Goal: Task Accomplishment & Management: Complete application form

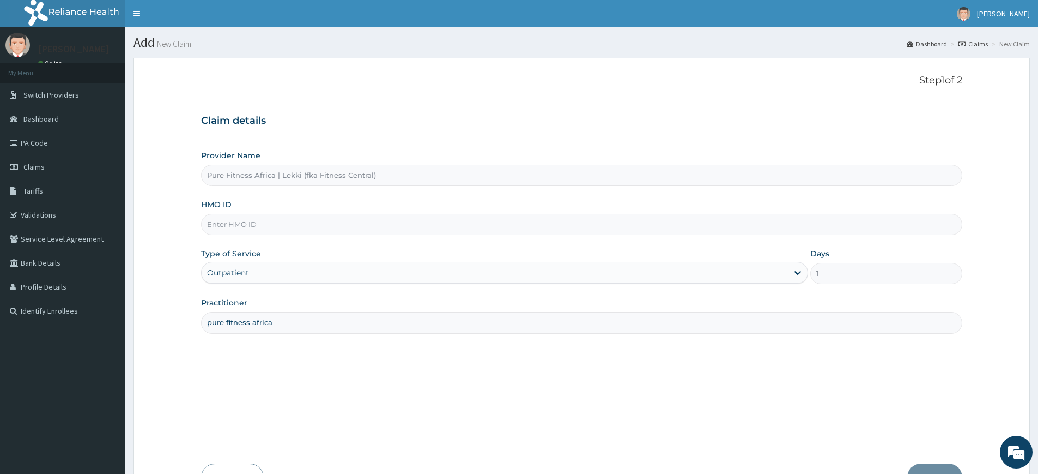
click at [222, 222] on input "HMO ID" at bounding box center [581, 224] width 761 height 21
type input "EXL/10022/A"
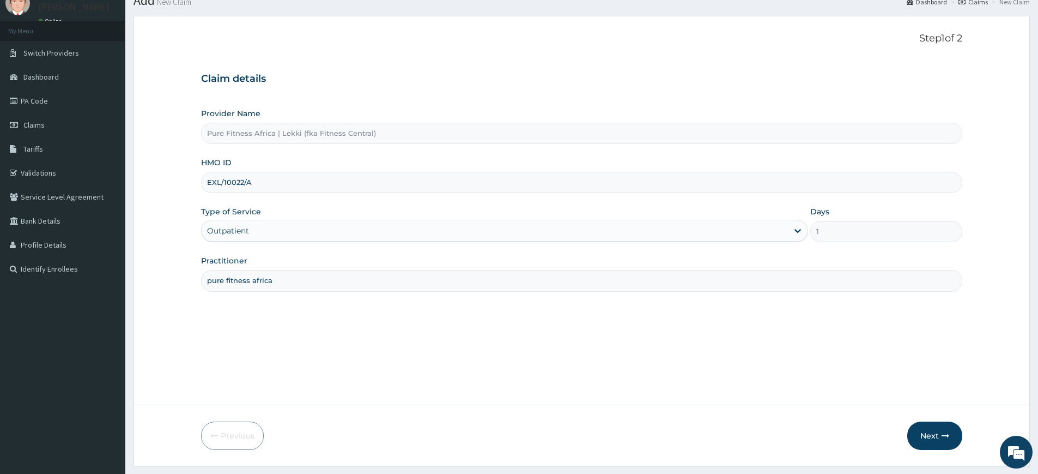
scroll to position [71, 0]
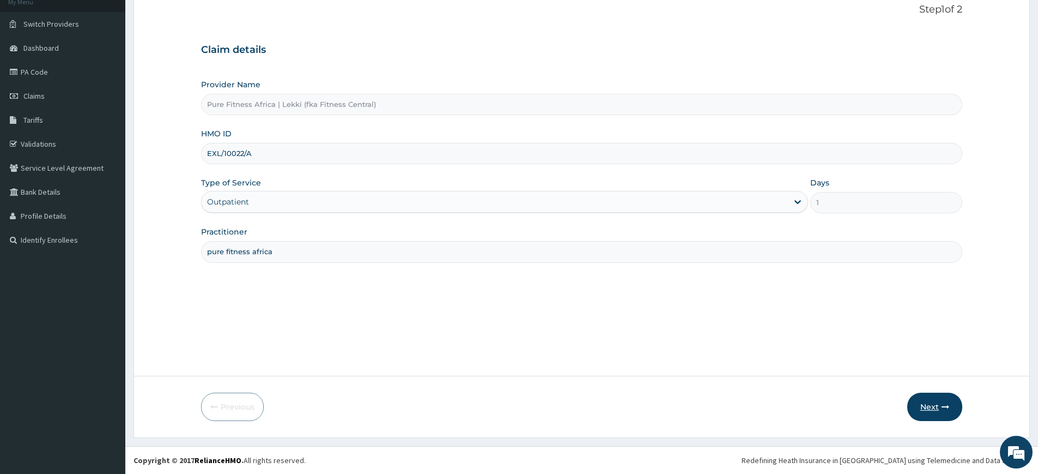
click at [937, 412] on button "Next" at bounding box center [934, 406] width 55 height 28
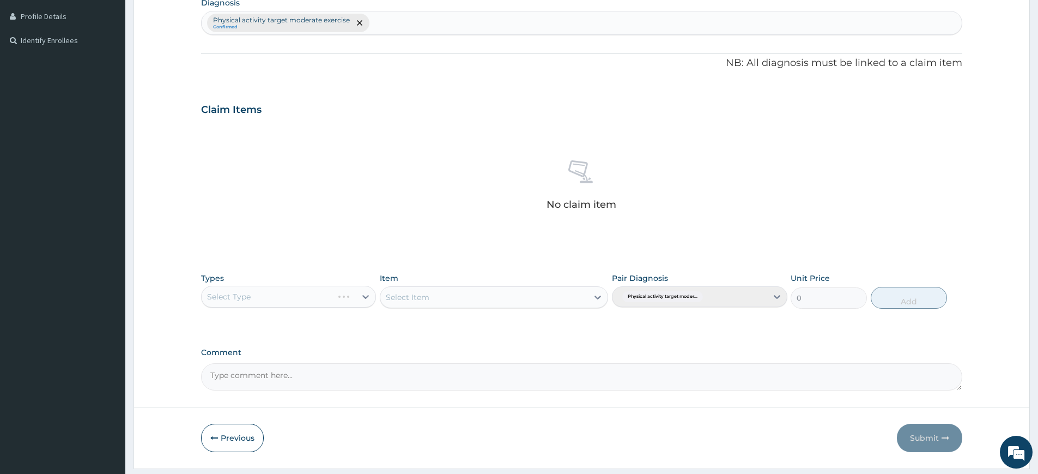
scroll to position [301, 0]
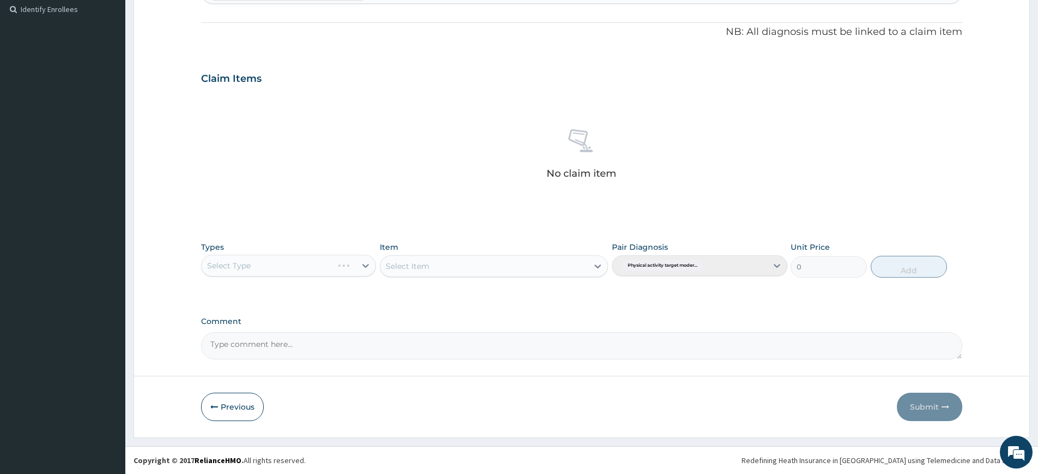
click at [341, 268] on div "Select Type" at bounding box center [288, 265] width 175 height 22
click at [355, 268] on div "Select Type" at bounding box center [288, 265] width 175 height 22
click at [364, 260] on div "Select Type" at bounding box center [288, 265] width 175 height 22
click at [362, 264] on div "Select Type" at bounding box center [288, 265] width 175 height 22
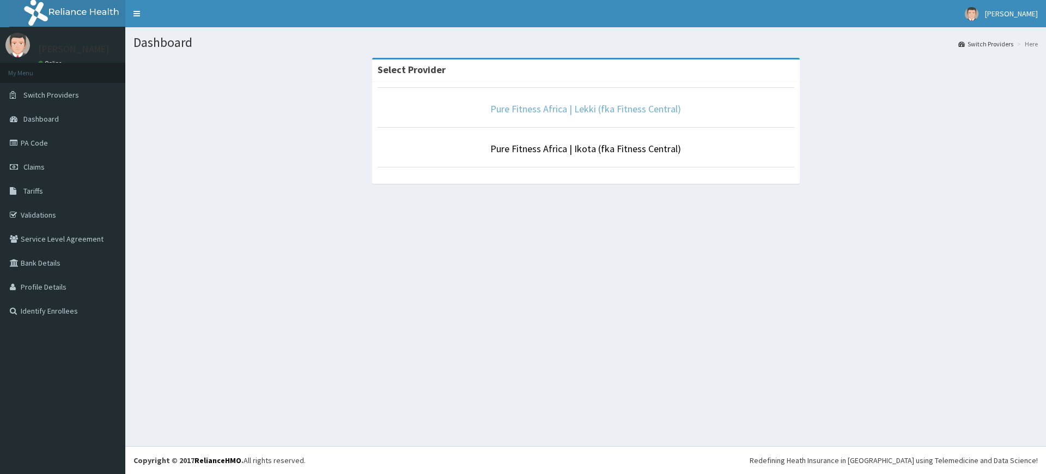
click at [551, 112] on link "Pure Fitness Africa | Lekki (fka Fitness Central)" at bounding box center [585, 108] width 191 height 13
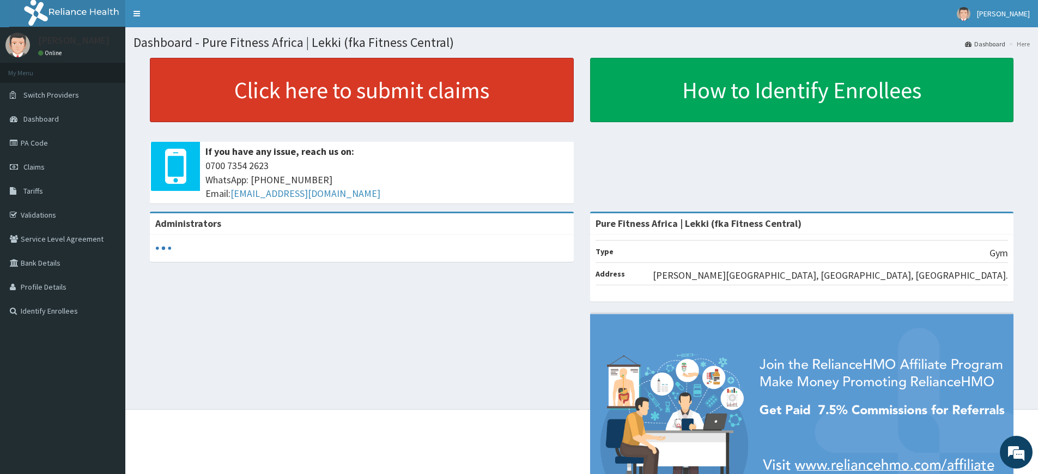
click at [311, 105] on link "Click here to submit claims" at bounding box center [362, 90] width 424 height 64
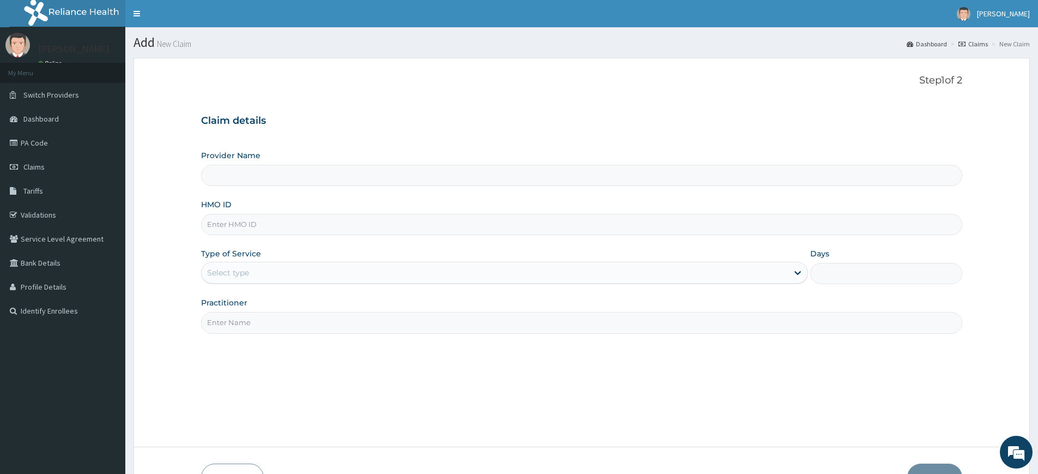
type input "Pure Fitness Africa | Lekki (fka Fitness Central)"
type input "1"
click at [240, 326] on input "Practitioner" at bounding box center [581, 322] width 761 height 21
type input "pure fitness africa"
click at [269, 225] on input "HMO ID" at bounding box center [581, 224] width 761 height 21
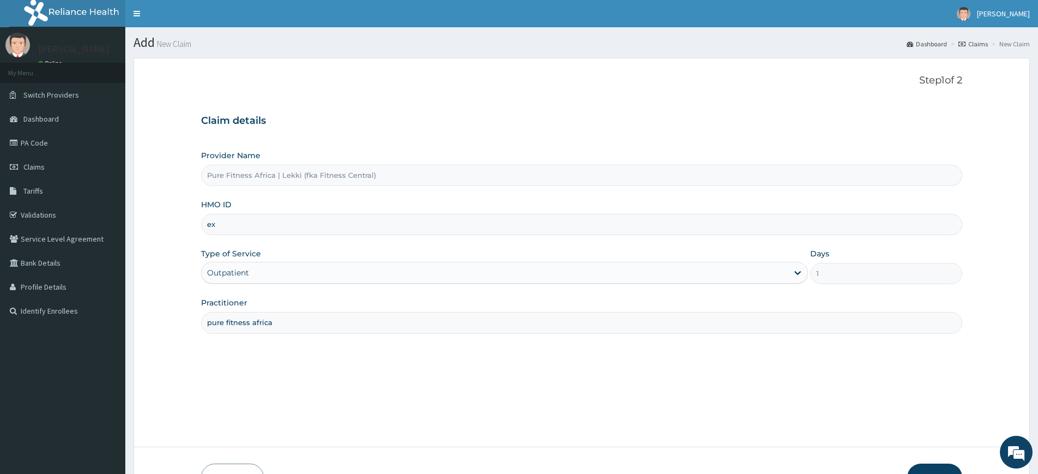
type input "EXL/10022/A"
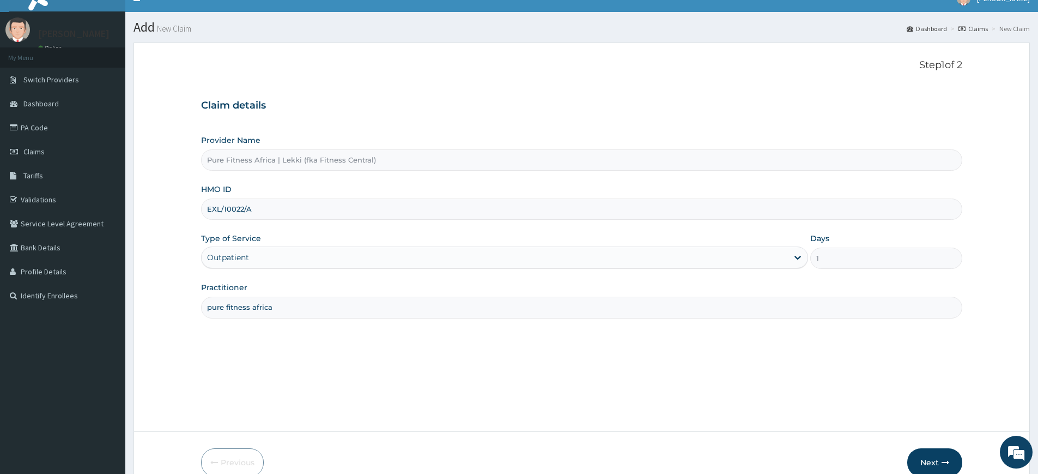
scroll to position [71, 0]
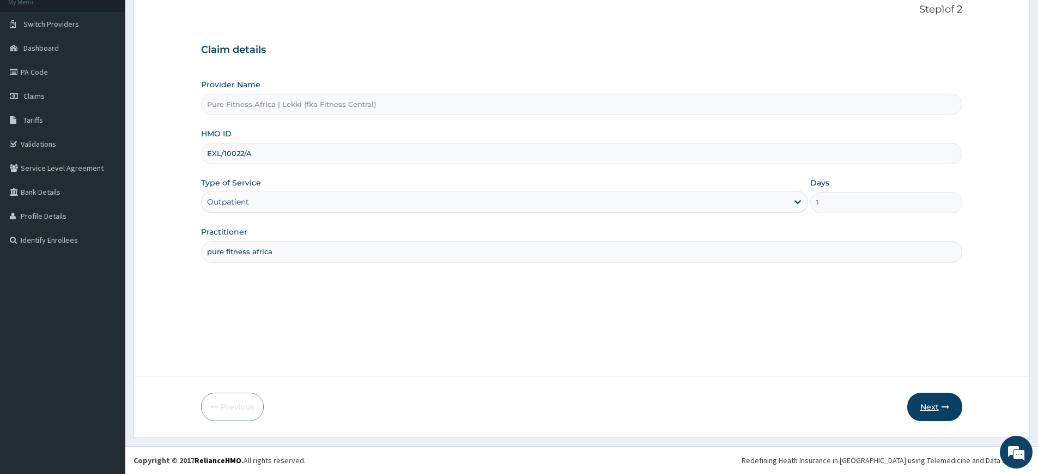
click at [936, 405] on button "Next" at bounding box center [934, 406] width 55 height 28
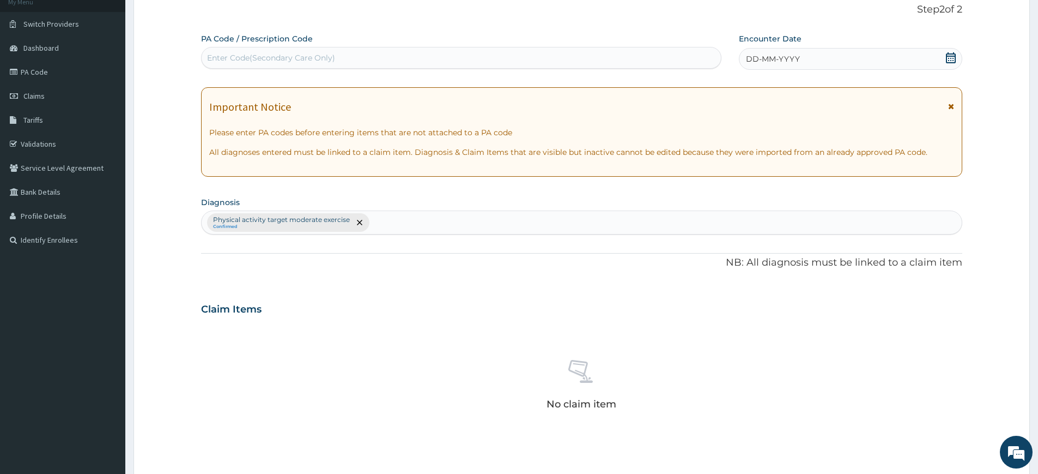
click at [809, 66] on div "DD-MM-YYYY" at bounding box center [850, 59] width 223 height 22
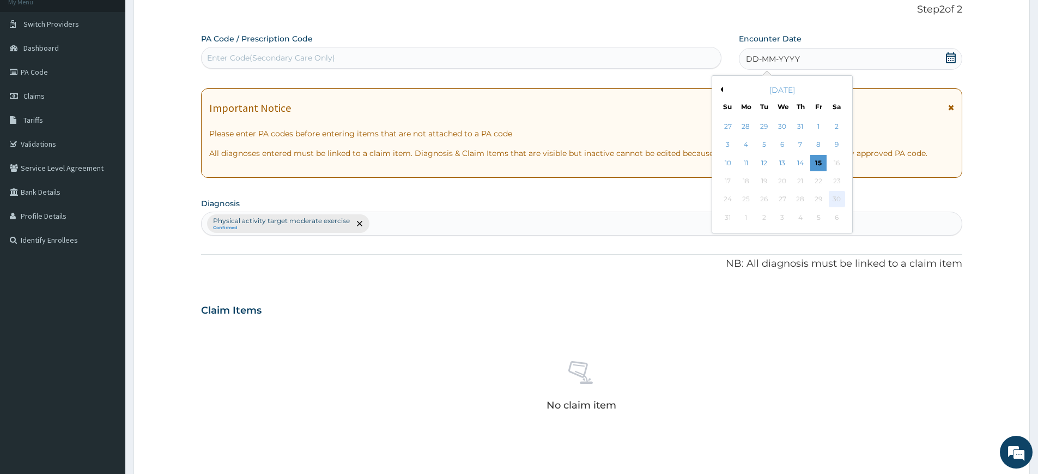
scroll to position [0, 0]
click at [818, 159] on div "15" at bounding box center [819, 163] width 16 height 16
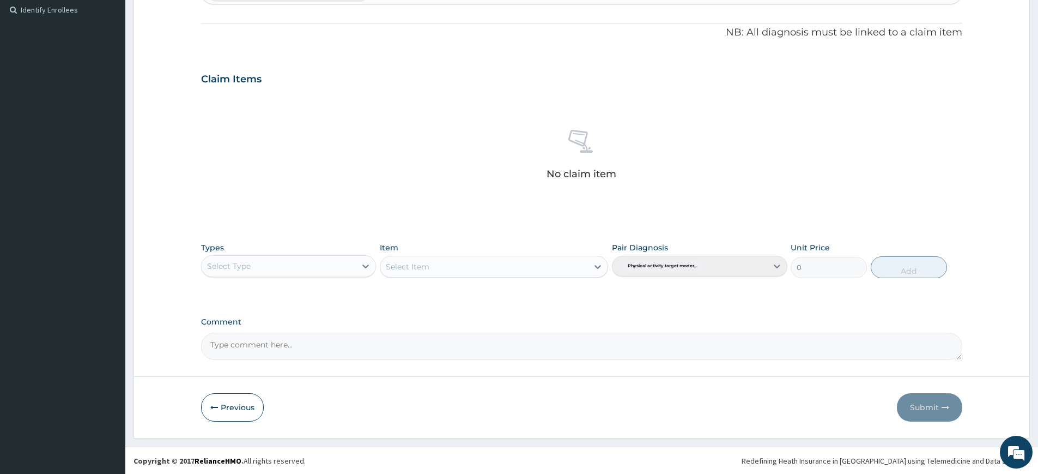
scroll to position [301, 0]
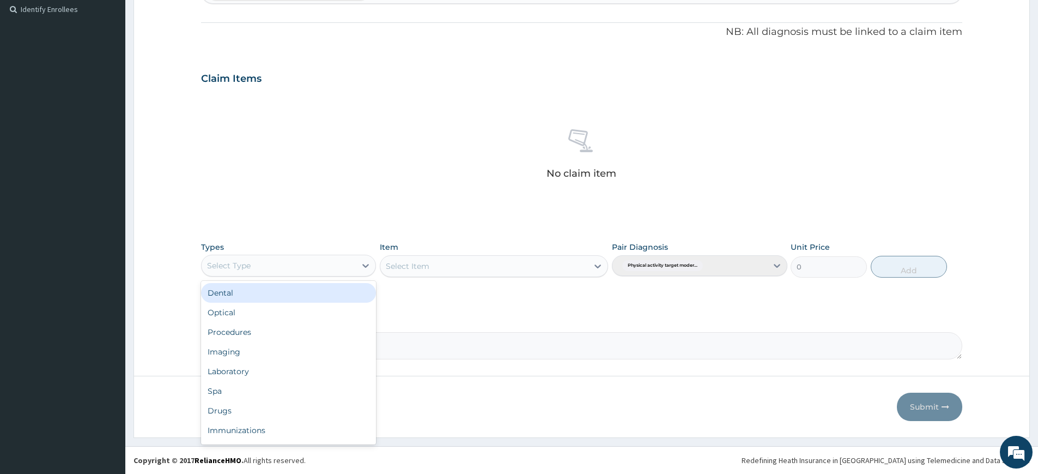
click at [265, 260] on div "Select Type" at bounding box center [279, 265] width 154 height 17
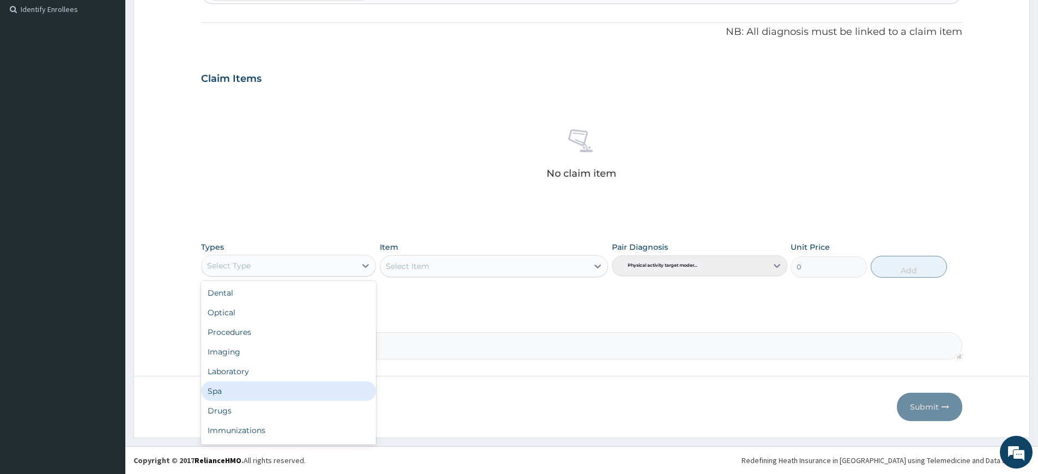
scroll to position [37, 0]
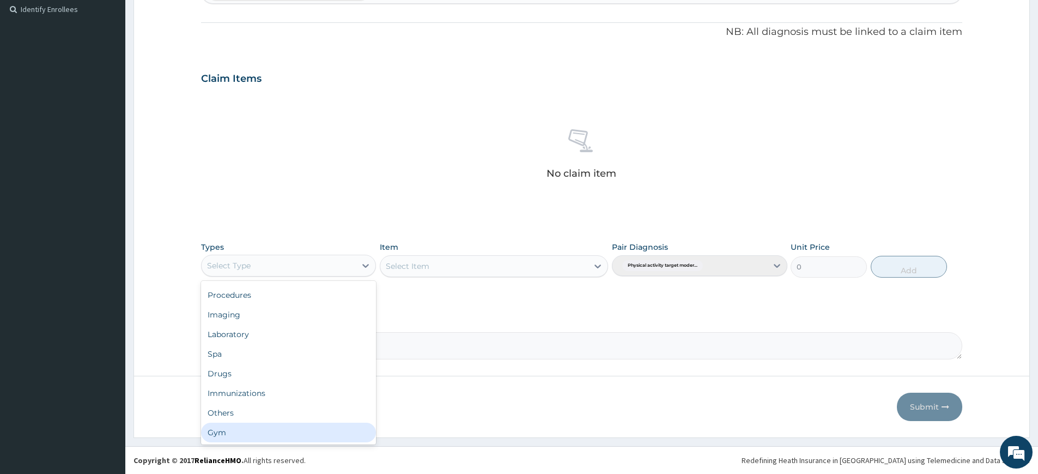
drag, startPoint x: 274, startPoint y: 440, endPoint x: 299, endPoint y: 426, distance: 29.1
click at [275, 440] on div "Gym" at bounding box center [288, 432] width 175 height 20
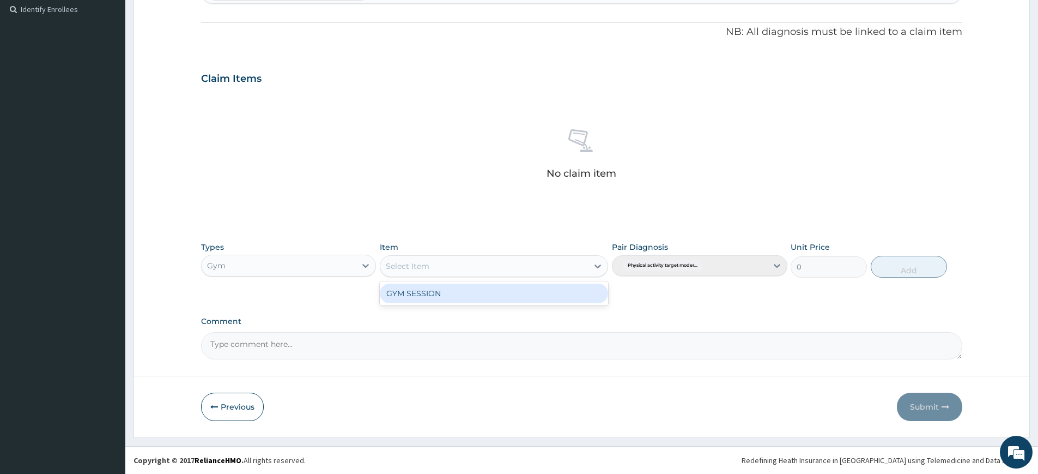
click at [523, 269] on div "Select Item" at bounding box center [484, 265] width 208 height 17
click at [525, 295] on div "GYM SESSION" at bounding box center [494, 293] width 228 height 20
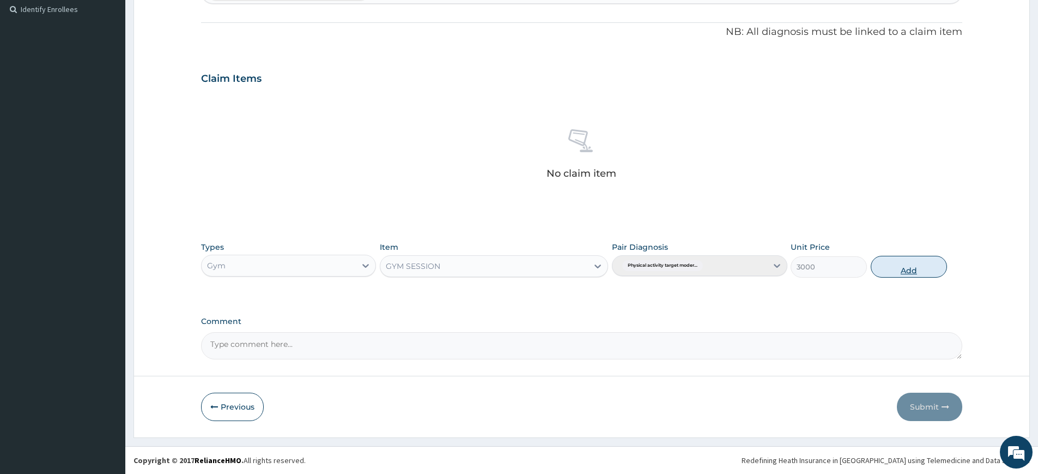
click at [888, 274] on button "Add" at bounding box center [909, 267] width 76 height 22
type input "0"
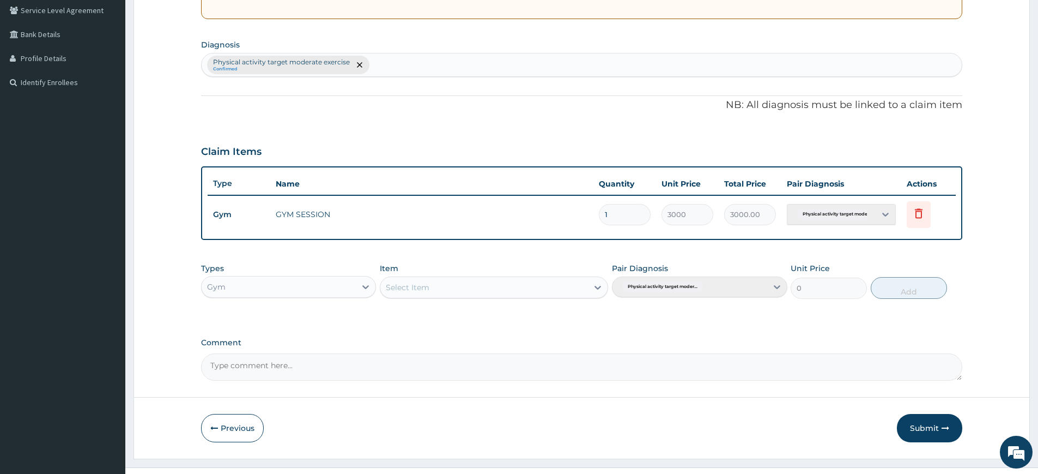
scroll to position [0, 0]
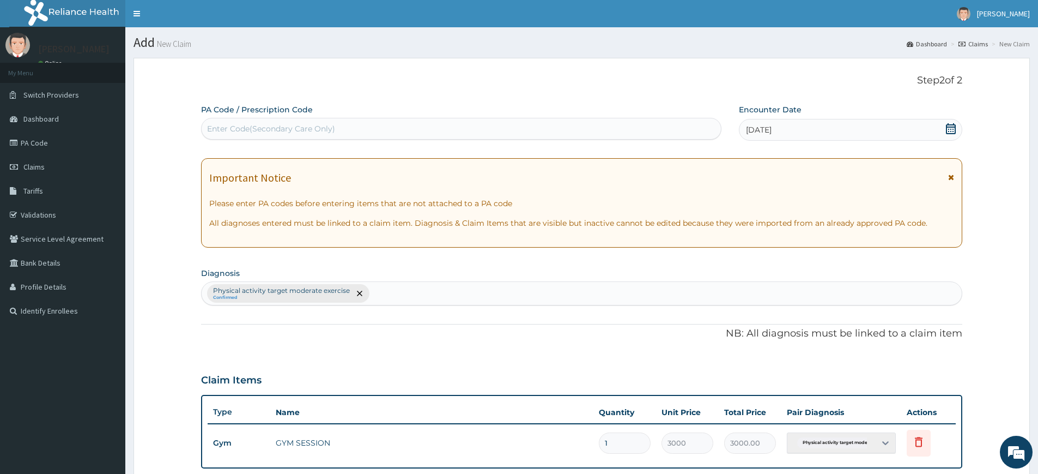
click at [567, 124] on div "Enter Code(Secondary Care Only)" at bounding box center [461, 128] width 519 height 17
type input "PA/30D880"
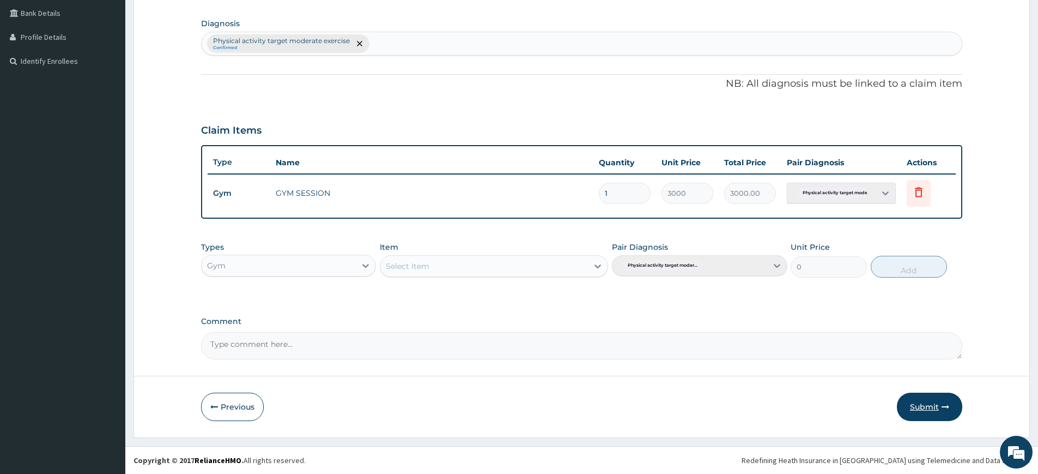
click at [933, 398] on button "Submit" at bounding box center [929, 406] width 65 height 28
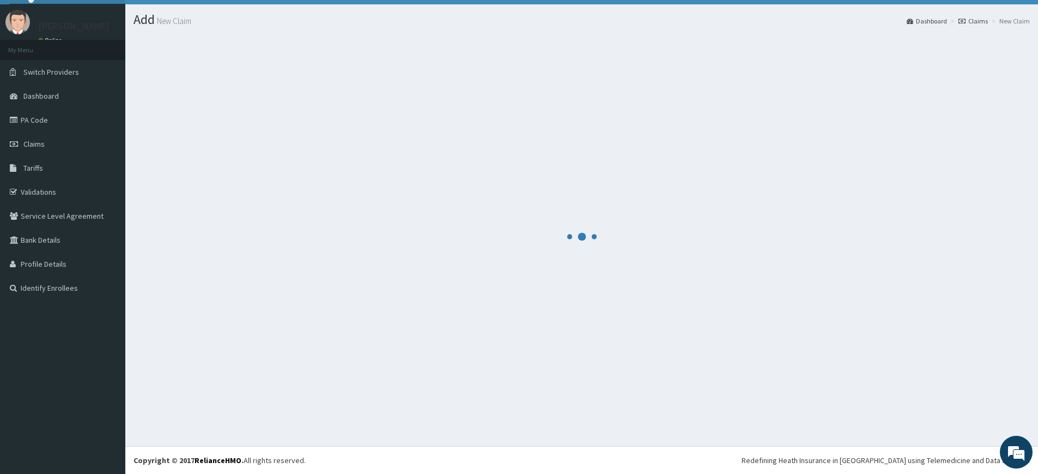
scroll to position [23, 0]
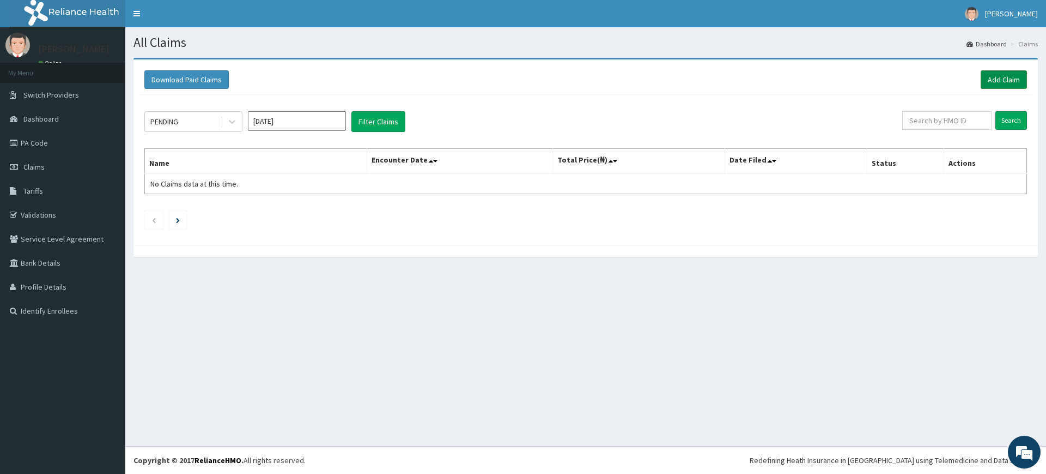
click at [1010, 76] on link "Add Claim" at bounding box center [1004, 79] width 46 height 19
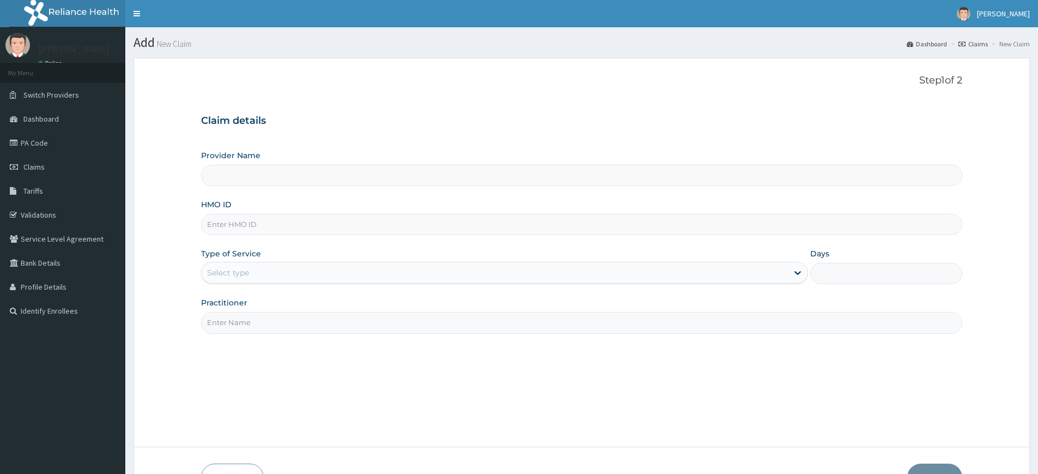
click at [238, 329] on input "Practitioner" at bounding box center [581, 322] width 761 height 21
type input "Pure Fitness Africa | Lekki (fka Fitness Central)"
type input "1"
type input "pure fitness africa"
click at [254, 226] on input "HMO ID" at bounding box center [581, 224] width 761 height 21
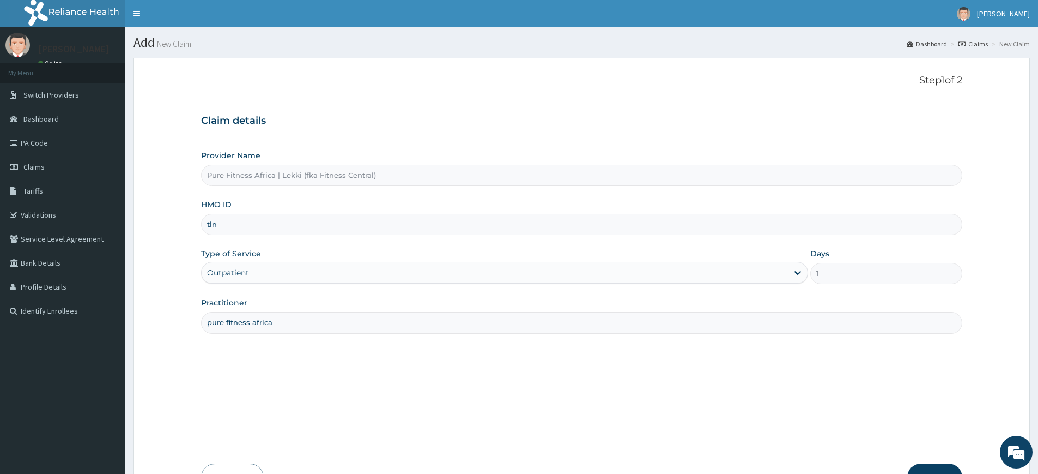
type input "TLN/10026/B"
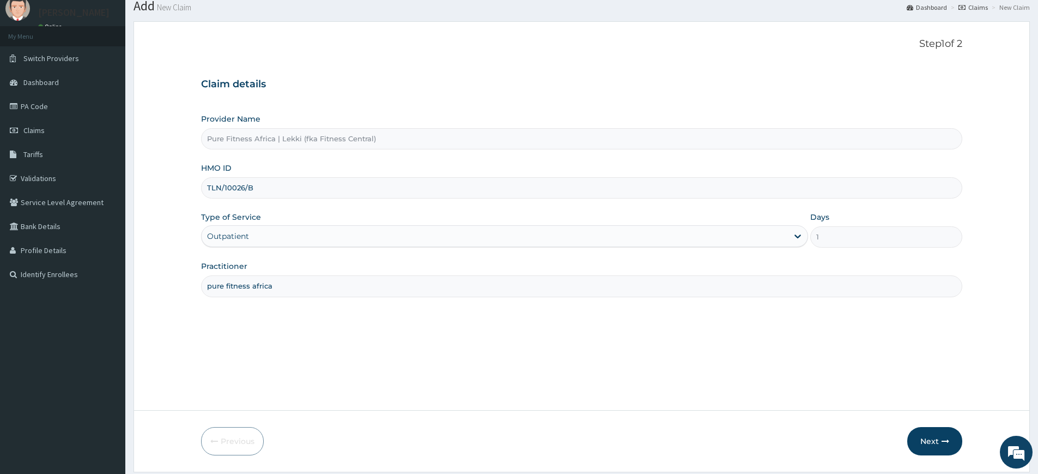
scroll to position [71, 0]
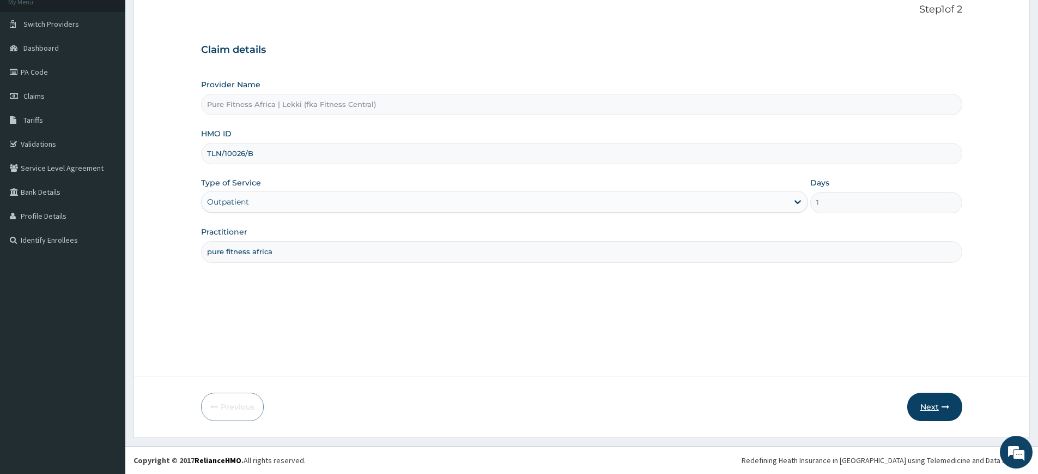
click at [942, 403] on icon "button" at bounding box center [946, 407] width 8 height 8
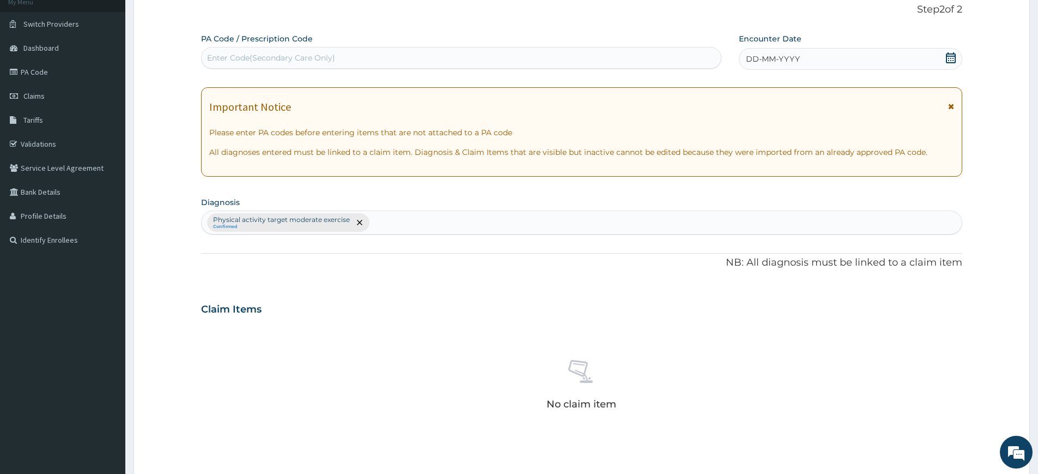
scroll to position [0, 0]
click at [906, 57] on div "DD-MM-YYYY" at bounding box center [850, 59] width 223 height 22
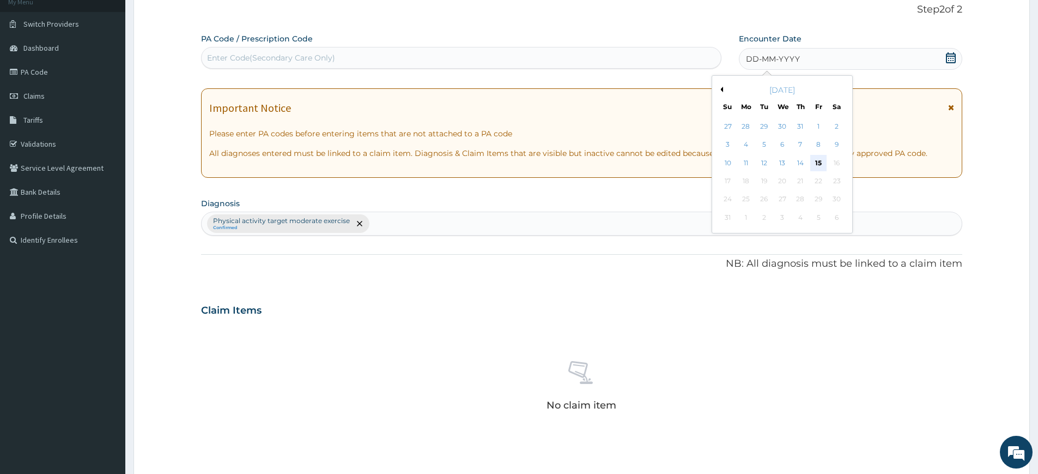
click at [815, 160] on div "15" at bounding box center [819, 163] width 16 height 16
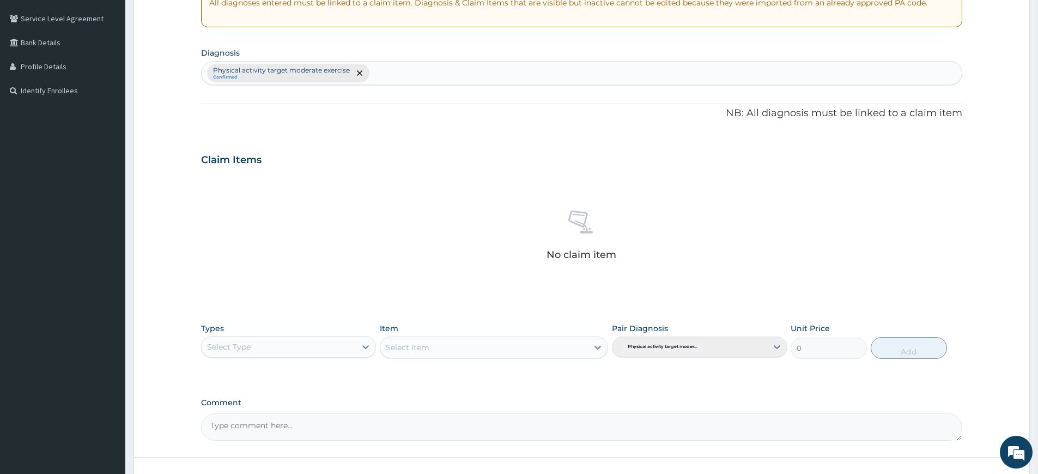
scroll to position [301, 0]
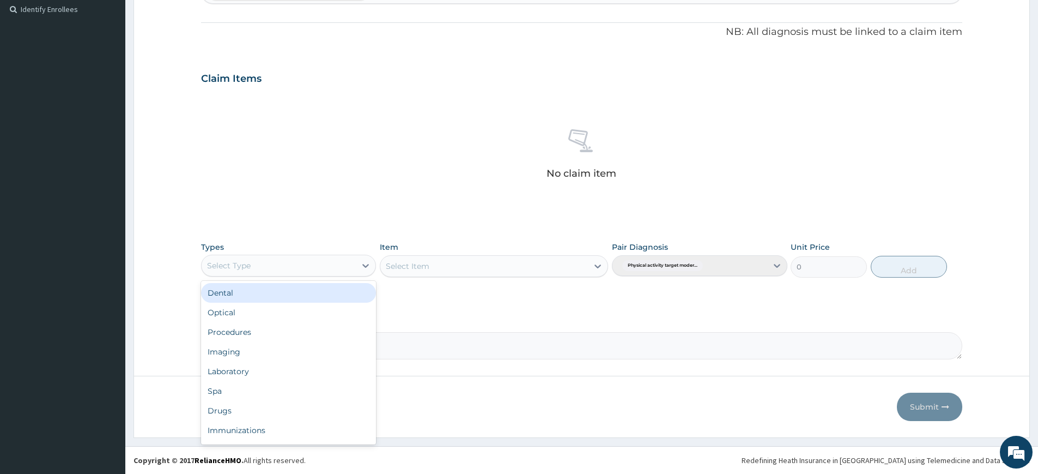
click at [308, 260] on div "Select Type" at bounding box center [279, 265] width 154 height 17
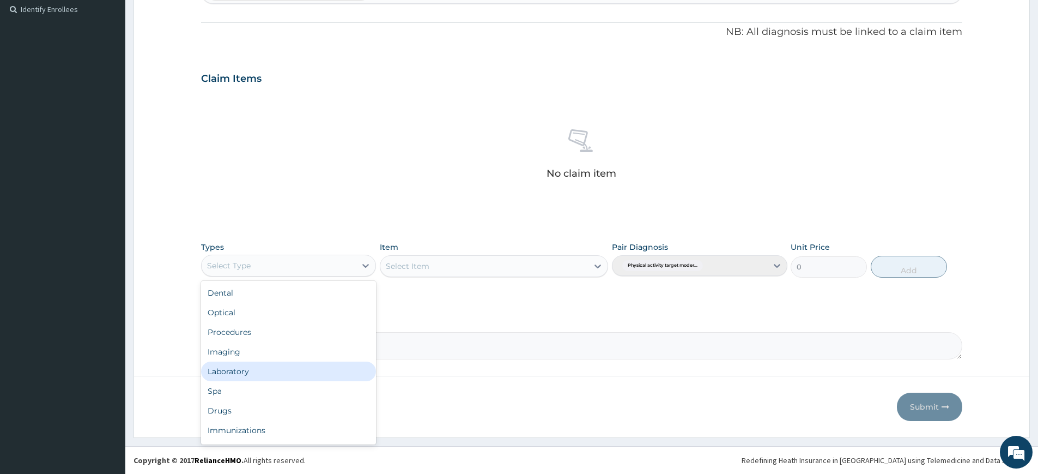
scroll to position [37, 0]
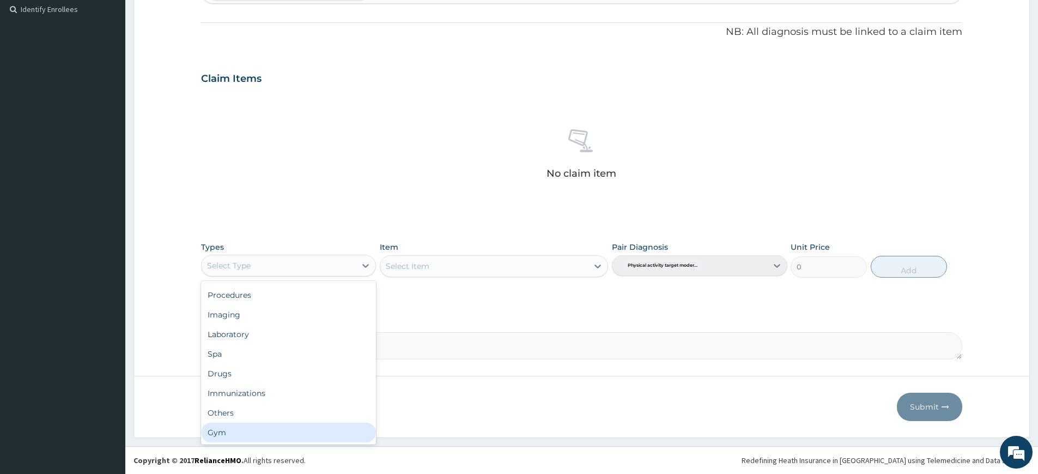
drag, startPoint x: 286, startPoint y: 435, endPoint x: 301, endPoint y: 424, distance: 18.0
click at [287, 435] on div "Gym" at bounding box center [288, 432] width 175 height 20
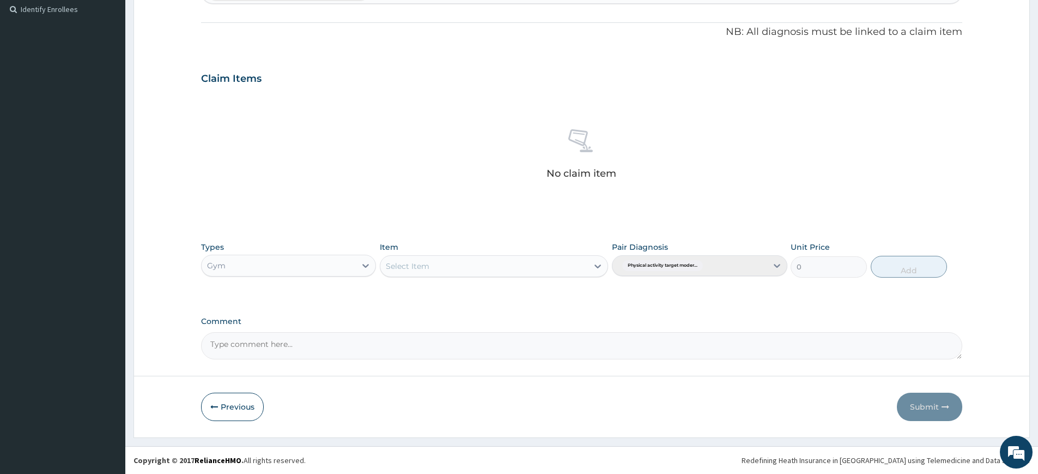
click at [517, 272] on div "Select Item" at bounding box center [484, 265] width 208 height 17
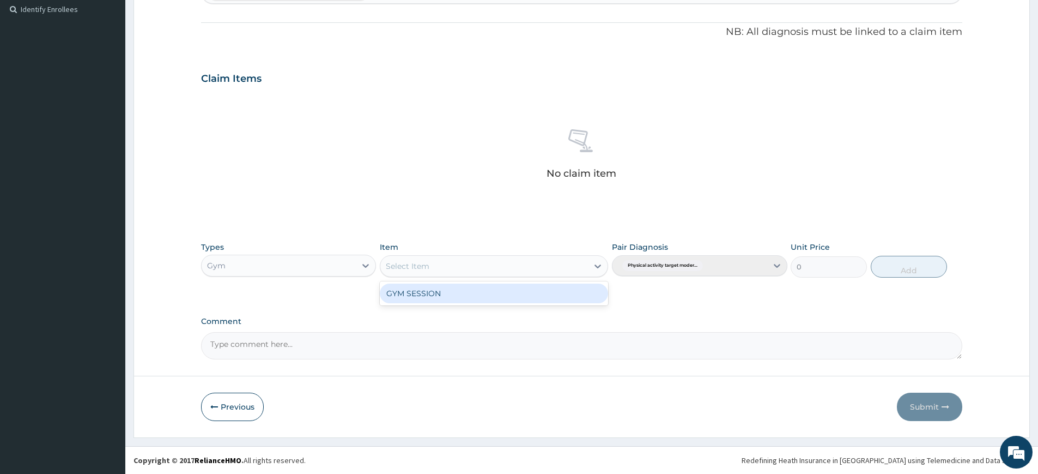
drag, startPoint x: 519, startPoint y: 293, endPoint x: 550, endPoint y: 287, distance: 31.7
click at [520, 293] on div "GYM SESSION" at bounding box center [494, 293] width 228 height 20
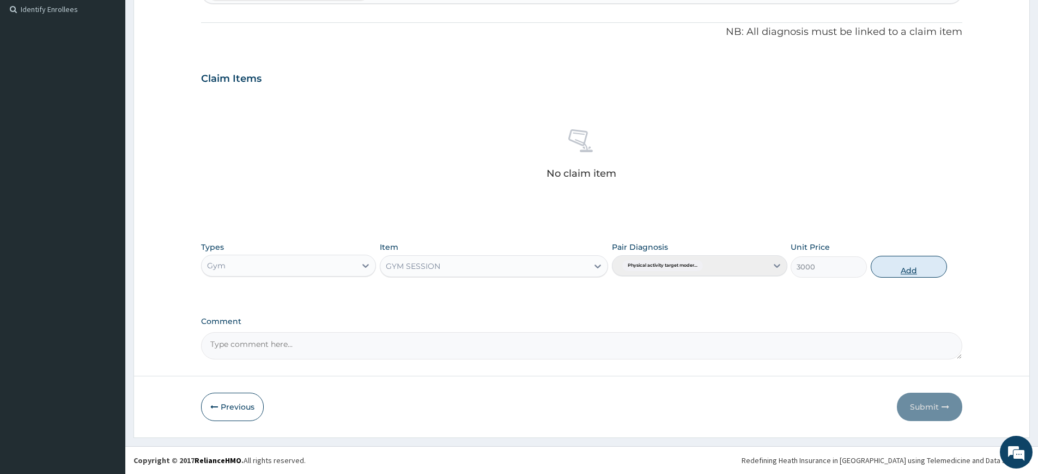
click at [899, 266] on button "Add" at bounding box center [909, 267] width 76 height 22
type input "0"
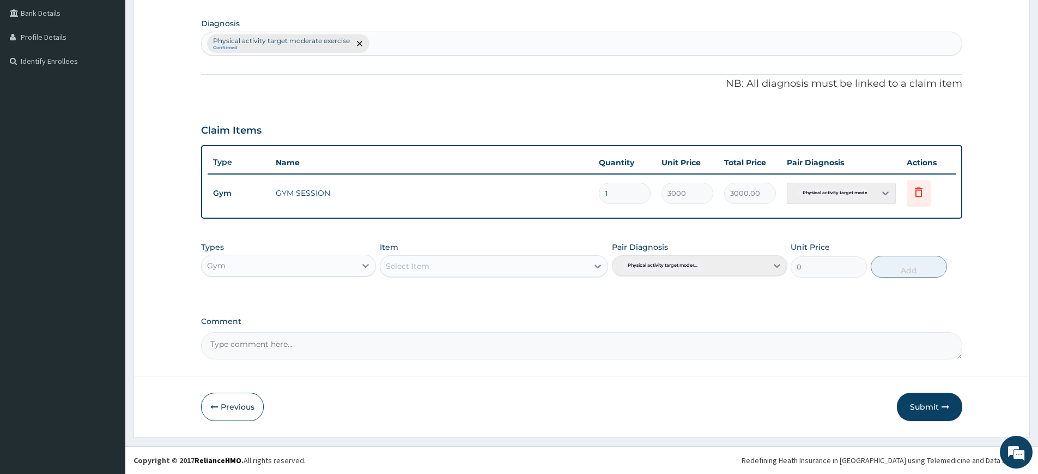
type input "2"
type input "6000.00"
type input "3"
type input "9000.00"
type input "4"
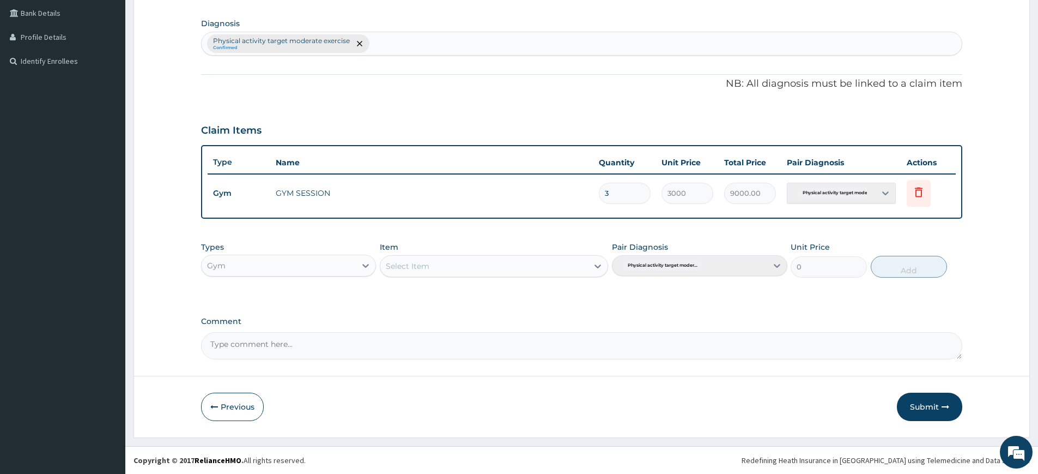
type input "12000.00"
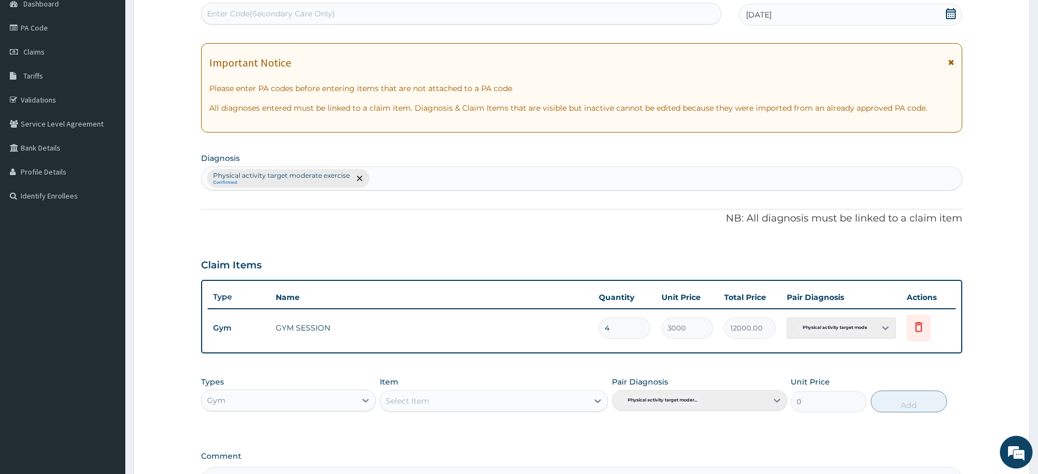
scroll to position [0, 0]
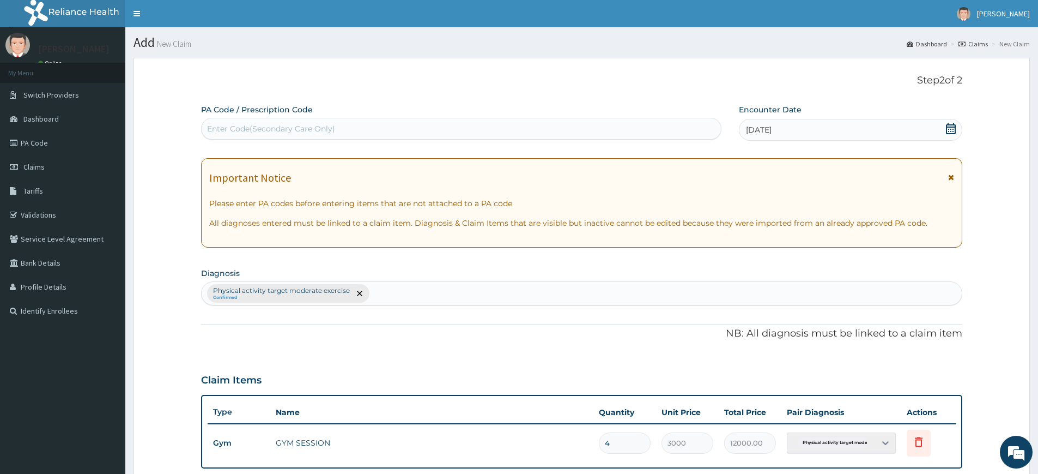
type input "4"
click at [457, 130] on div "Enter Code(Secondary Care Only)" at bounding box center [461, 128] width 519 height 17
type input "PA/F9E50E"
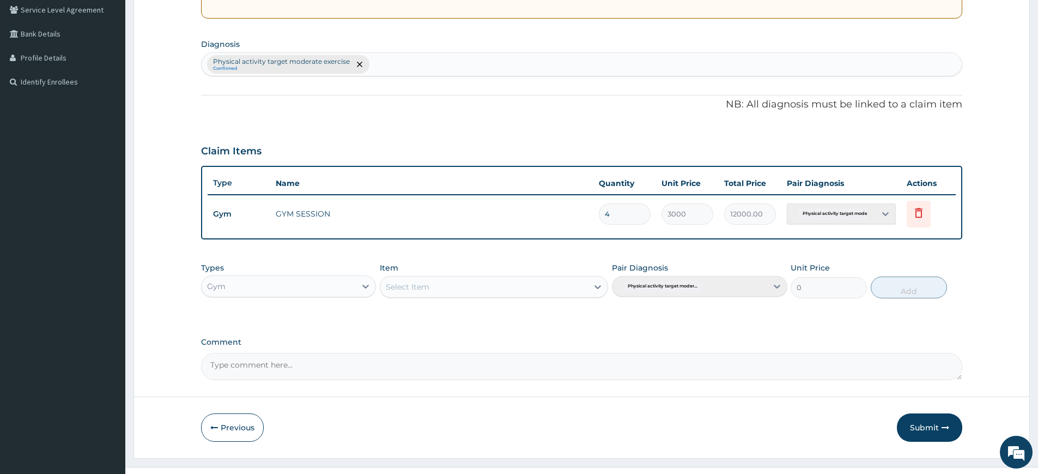
scroll to position [250, 0]
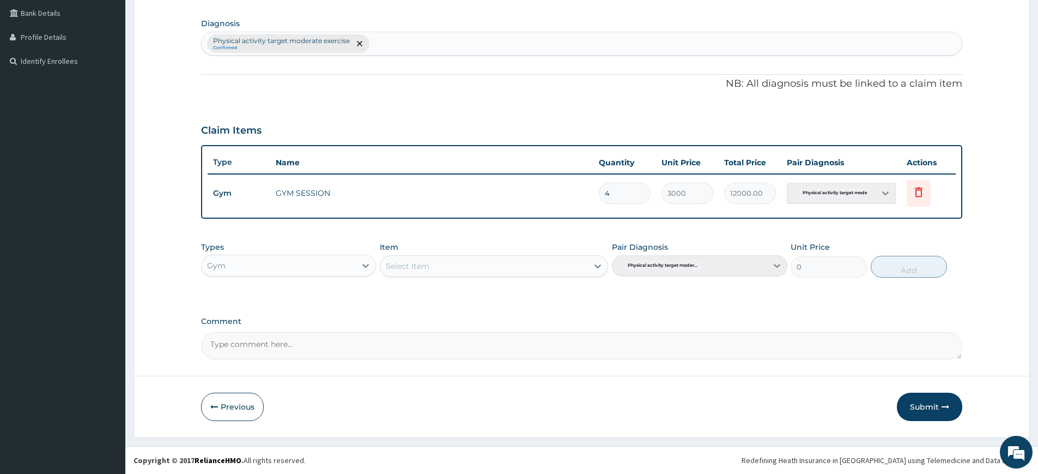
click at [937, 398] on button "Submit" at bounding box center [929, 406] width 65 height 28
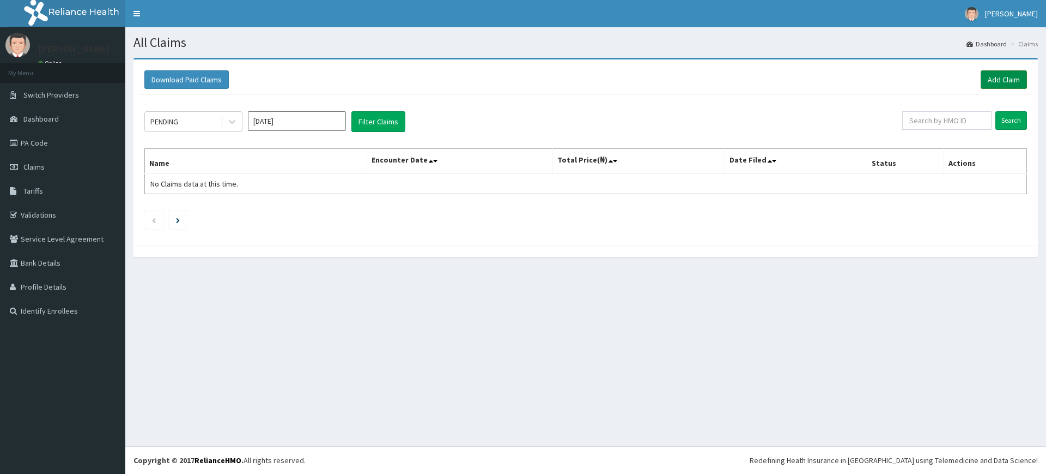
click at [1003, 77] on link "Add Claim" at bounding box center [1004, 79] width 46 height 19
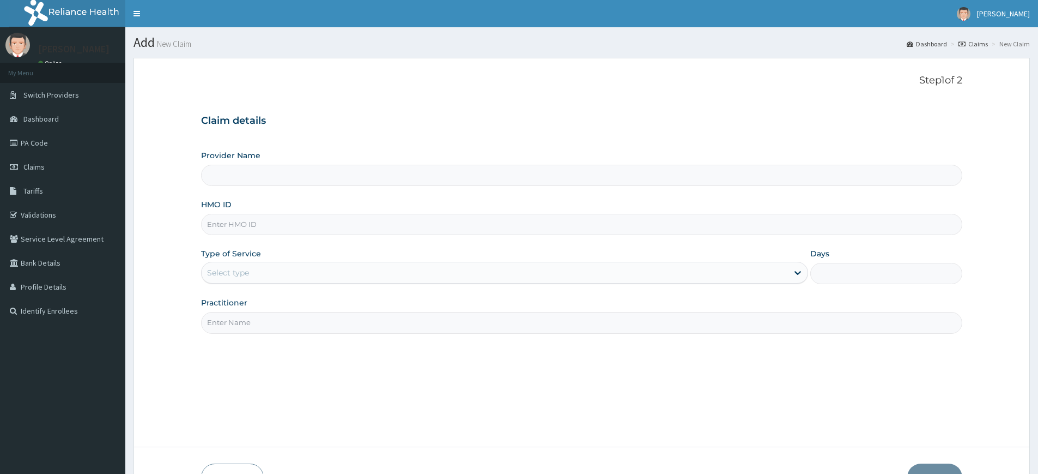
type input "Pure Fitness Africa | Lekki (fka Fitness Central)"
type input "1"
drag, startPoint x: 296, startPoint y: 326, endPoint x: 292, endPoint y: 340, distance: 14.8
click at [292, 340] on div "Step 1 of 2 Claim details Provider Name Pure Fitness [GEOGRAPHIC_DATA] | Lekki …" at bounding box center [581, 252] width 761 height 355
type input "pure fitness africa"
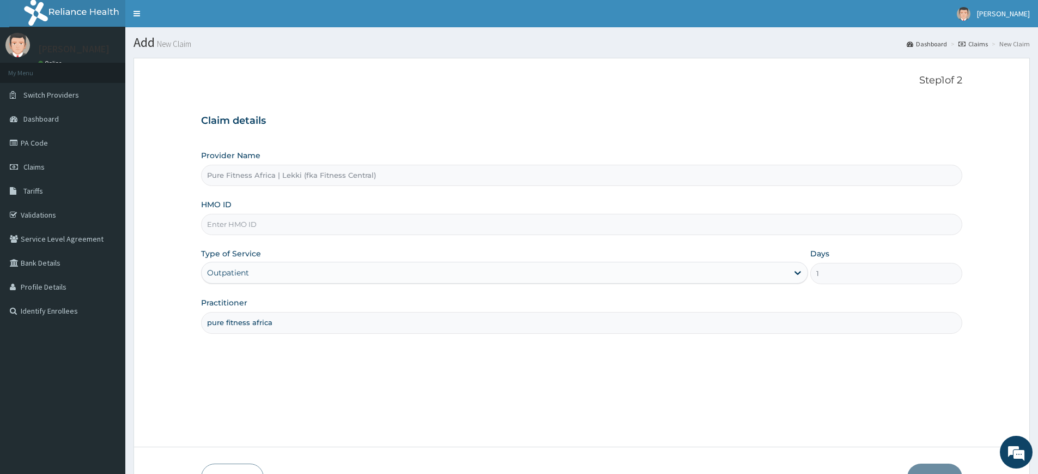
click at [264, 226] on input "HMO ID" at bounding box center [581, 224] width 761 height 21
